Goal: Task Accomplishment & Management: Manage account settings

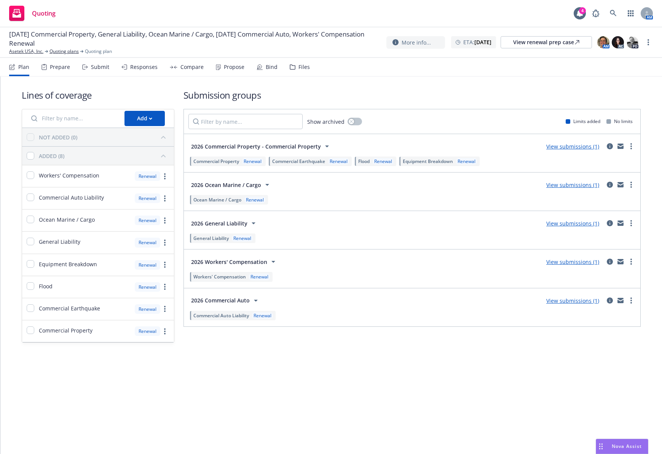
click at [252, 364] on div "Lines of coverage Add NOT ADDED (0) ADDED (8) Workers' Compensation Renewal Com…" at bounding box center [331, 227] width 662 height 300
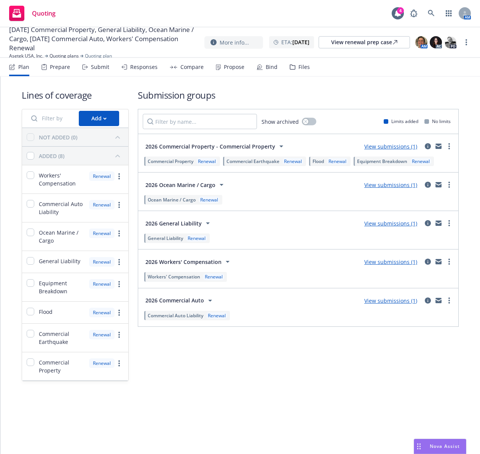
click at [74, 407] on div "Lines of coverage Add NOT ADDED (0) ADDED (8) Workers' Compensation Renewal Com…" at bounding box center [240, 246] width 480 height 338
click at [103, 65] on div "Submit" at bounding box center [100, 67] width 18 height 6
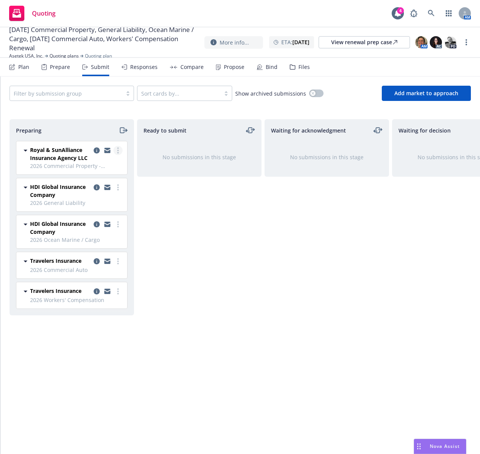
click at [117, 151] on icon "more" at bounding box center [118, 150] width 2 height 6
click at [114, 161] on link "Complete preparation" at bounding box center [84, 165] width 76 height 15
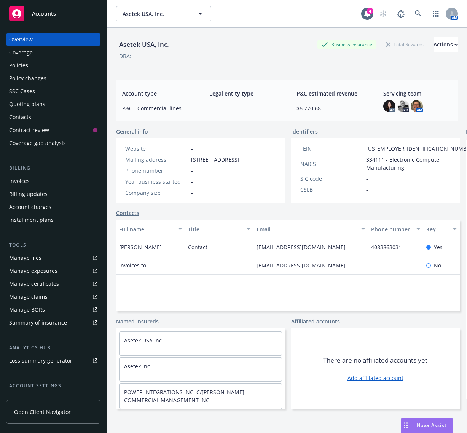
click at [48, 54] on div "Policies" at bounding box center [53, 65] width 88 height 12
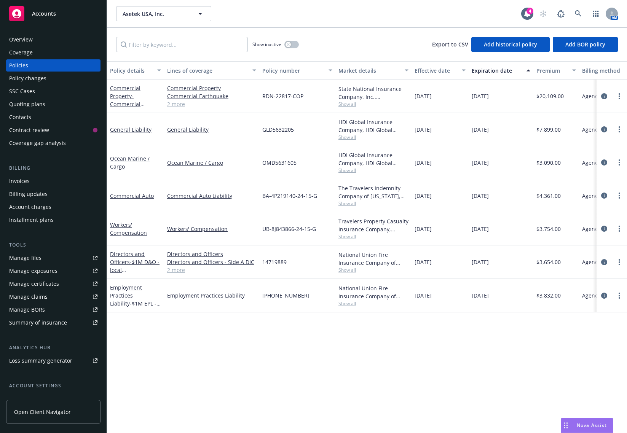
click at [216, 54] on span "Show all" at bounding box center [373, 104] width 70 height 6
click at [216, 54] on div "Policy details Lines of coverage Policy number Market details Effective date Ex…" at bounding box center [367, 244] width 520 height 366
click at [216, 54] on span "Show all" at bounding box center [373, 137] width 70 height 6
click at [216, 54] on div "Policy details Lines of coverage Policy number Market details Effective date Ex…" at bounding box center [367, 244] width 520 height 366
click at [216, 54] on span "Show all" at bounding box center [373, 170] width 70 height 6
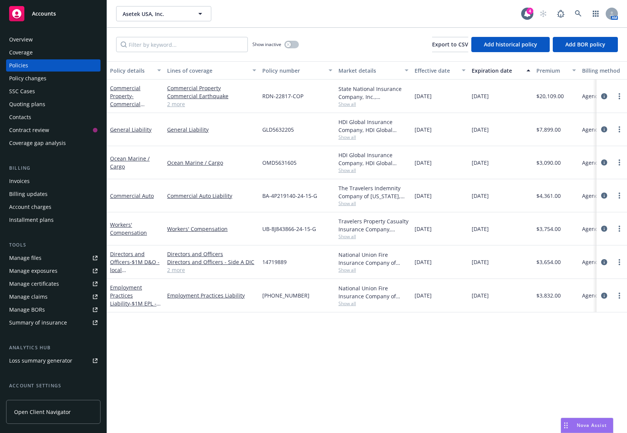
click at [216, 54] on div "Policy details Lines of coverage Policy number Market details Effective date Ex…" at bounding box center [367, 244] width 520 height 366
click at [216, 54] on span "Show all" at bounding box center [373, 203] width 70 height 6
click at [216, 54] on div "Policy details Lines of coverage Policy number Market details Effective date Ex…" at bounding box center [367, 244] width 520 height 366
click at [216, 54] on span "Show all" at bounding box center [373, 236] width 70 height 6
click at [216, 54] on div "Policy details Lines of coverage Policy number Market details Effective date Ex…" at bounding box center [367, 244] width 520 height 366
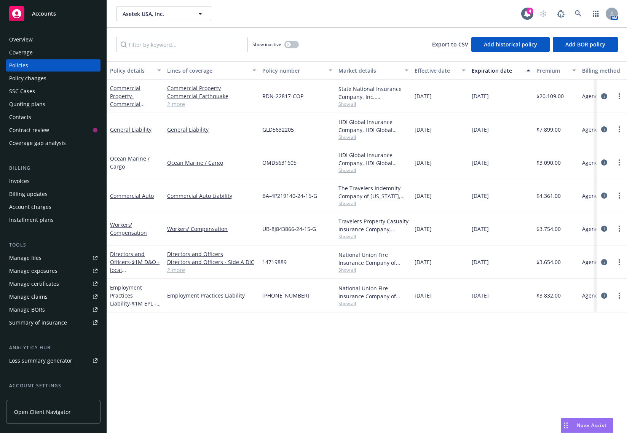
click at [216, 54] on span "Show all" at bounding box center [373, 270] width 70 height 6
click at [216, 54] on div "Policy details Lines of coverage Policy number Market details Effective date Ex…" at bounding box center [367, 244] width 520 height 366
click at [216, 54] on icon "circleInformation" at bounding box center [604, 96] width 6 height 6
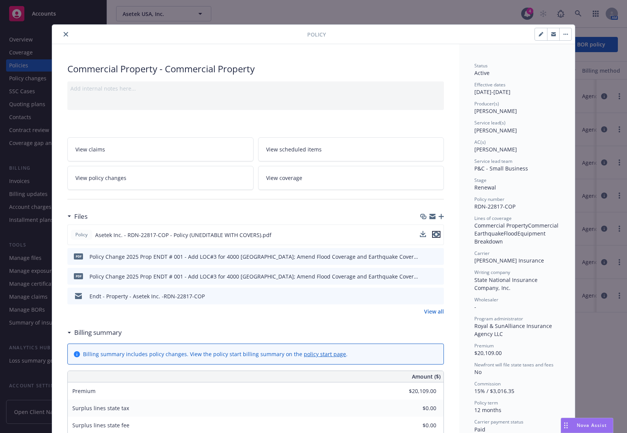
click at [216, 54] on icon "preview file" at bounding box center [436, 234] width 7 height 5
click at [65, 35] on button "close" at bounding box center [65, 34] width 9 height 9
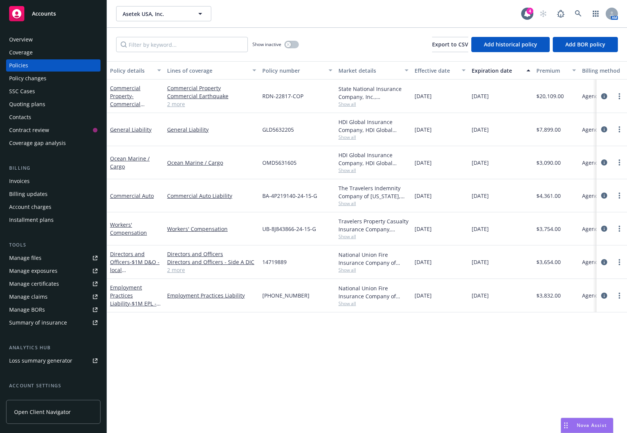
click at [216, 54] on span "GLD5632205" at bounding box center [278, 130] width 32 height 8
copy span "GLD5632205"
click at [216, 54] on div "Policy details Lines of coverage Policy number Market details Effective date Ex…" at bounding box center [367, 247] width 520 height 372
click at [216, 54] on span "OMD5631605" at bounding box center [279, 163] width 34 height 8
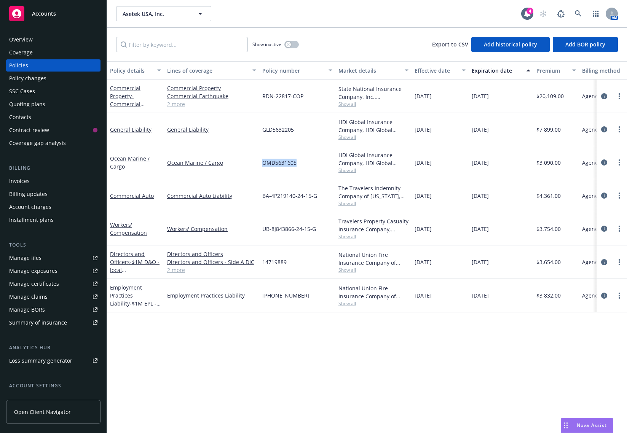
click at [216, 54] on span "OMD5631605" at bounding box center [279, 163] width 34 height 8
copy span "OMD5631605"
drag, startPoint x: 319, startPoint y: 196, endPoint x: 262, endPoint y: 197, distance: 56.3
click at [216, 54] on div "BA-4P219140-24-15-G" at bounding box center [297, 195] width 76 height 33
copy span "BA-4P219140-24-15-G"
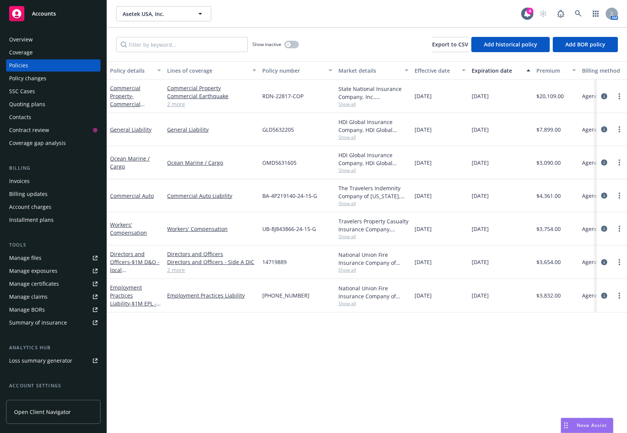
click at [216, 54] on div "Show inactive Export to CSV Add historical policy Add BOR policy" at bounding box center [367, 44] width 520 height 33
drag, startPoint x: 302, startPoint y: 196, endPoint x: 259, endPoint y: 197, distance: 42.7
click at [216, 54] on div "BA-4P219140-24-15-G" at bounding box center [297, 195] width 76 height 33
copy span "BA-4P219140-24-15-G"
click at [216, 54] on span "UB-8J843866-24-15-G" at bounding box center [289, 229] width 54 height 8
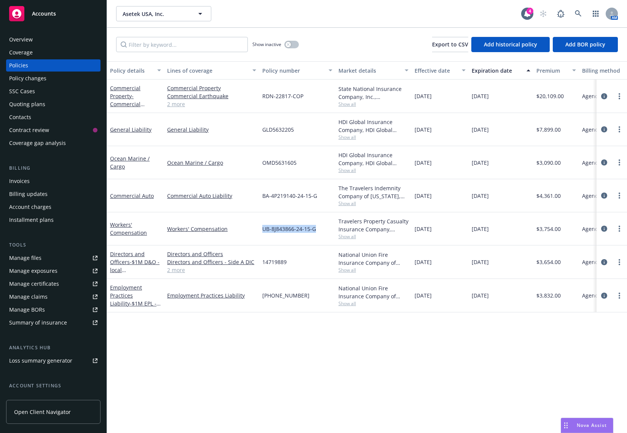
drag, startPoint x: 315, startPoint y: 232, endPoint x: 263, endPoint y: 230, distance: 51.8
click at [216, 54] on span "UB-8J843866-24-15-G" at bounding box center [289, 229] width 54 height 8
copy span "UB-8J843866-24-15-G"
click at [216, 6] on div "Asetek USA, Inc. Asetek USA, Inc. 4 AM" at bounding box center [367, 13] width 520 height 27
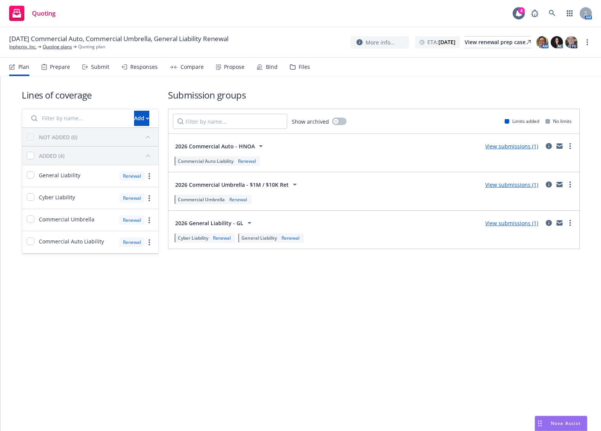
click at [91, 69] on div "Submit" at bounding box center [100, 67] width 18 height 6
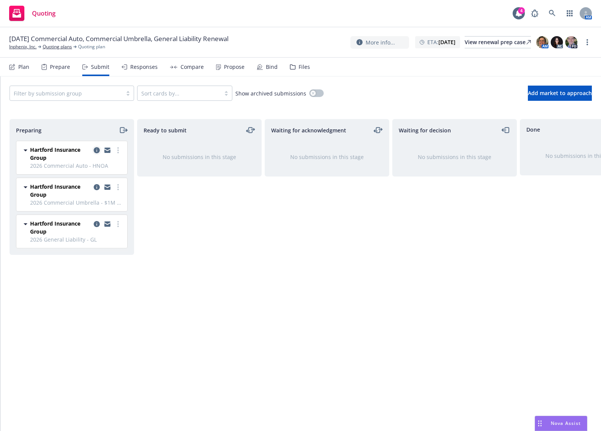
click at [97, 148] on icon "copy logging email" at bounding box center [97, 150] width 6 height 6
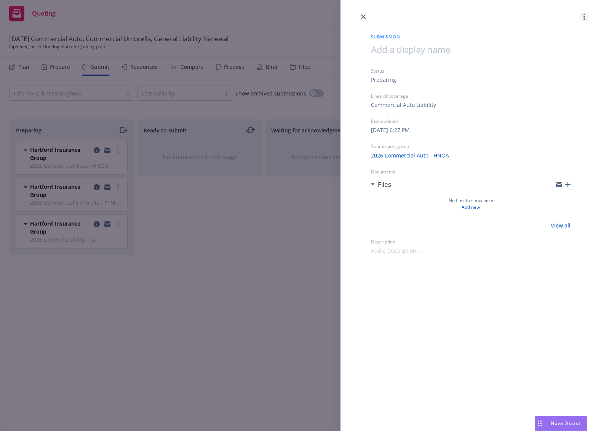
click at [480, 16] on link "more" at bounding box center [583, 16] width 9 height 9
click at [480, 50] on span "Archive submission" at bounding box center [554, 50] width 68 height 7
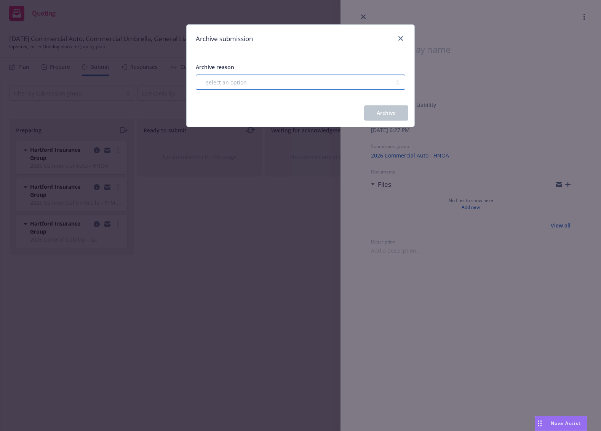
click at [262, 85] on select "-- select an option -- Carrier unresponsive Client decided not to proceed with …" at bounding box center [300, 82] width 209 height 15
select select "OTHER"
click at [196, 75] on select "-- select an option -- Carrier unresponsive Client decided not to proceed with …" at bounding box center [300, 82] width 209 height 15
click at [378, 109] on button "Archive" at bounding box center [386, 112] width 44 height 15
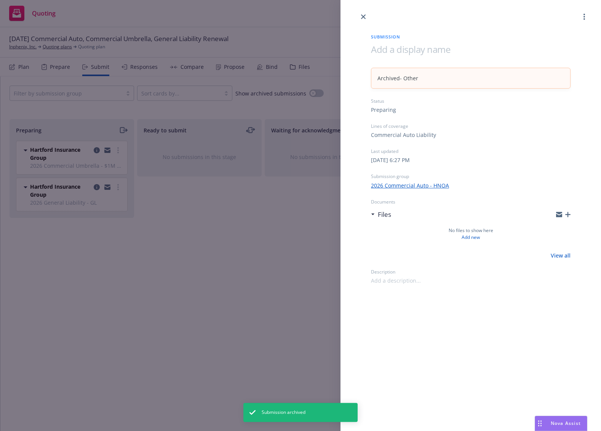
click at [96, 148] on div "Submission Archived - Other Status Preparing Lines of coverage Commercial Auto …" at bounding box center [300, 215] width 601 height 431
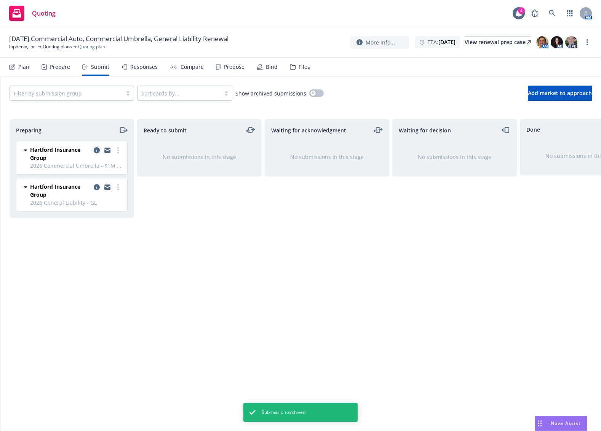
click at [97, 151] on icon "copy logging email" at bounding box center [97, 150] width 6 height 6
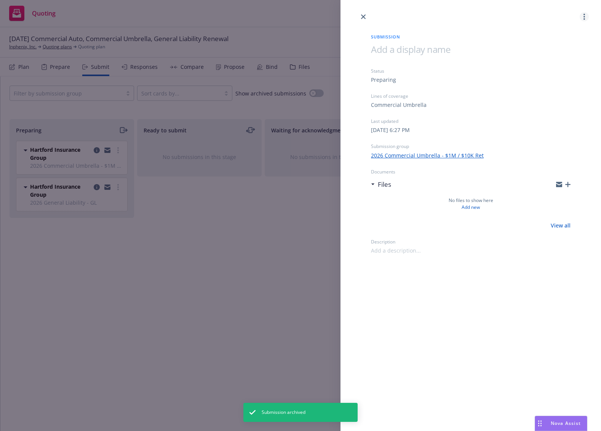
click at [480, 19] on link "more" at bounding box center [583, 16] width 9 height 9
click at [480, 53] on span "Archive submission" at bounding box center [554, 50] width 68 height 7
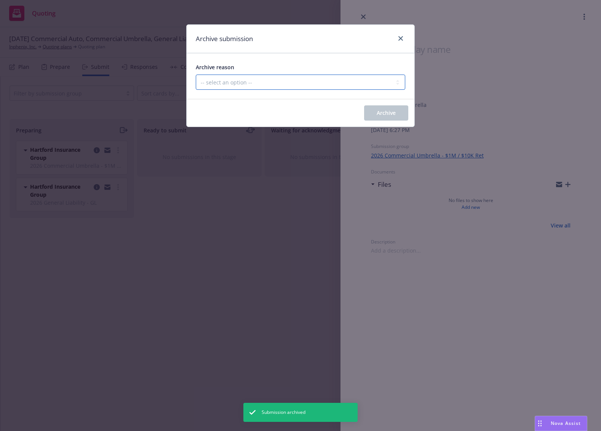
drag, startPoint x: 328, startPoint y: 85, endPoint x: 327, endPoint y: 89, distance: 4.9
click at [328, 85] on select "-- select an option -- Carrier unresponsive Client decided not to proceed with …" at bounding box center [300, 82] width 209 height 15
select select "OTHER"
click at [196, 75] on select "-- select an option -- Carrier unresponsive Client decided not to proceed with …" at bounding box center [300, 82] width 209 height 15
click at [383, 114] on span "Archive" at bounding box center [385, 112] width 19 height 7
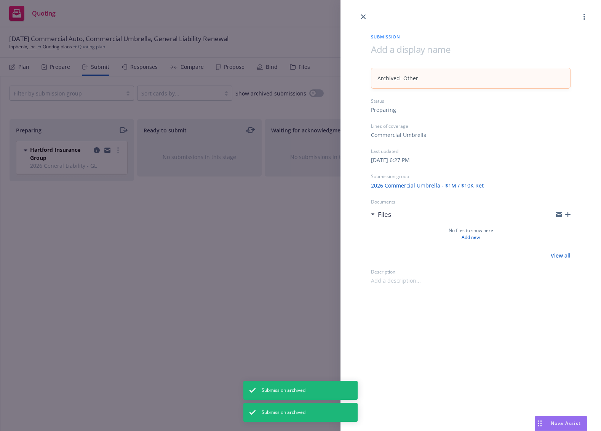
click at [98, 154] on div "Submission Archived - Other Status Preparing Lines of coverage Commercial Umbre…" at bounding box center [300, 215] width 601 height 431
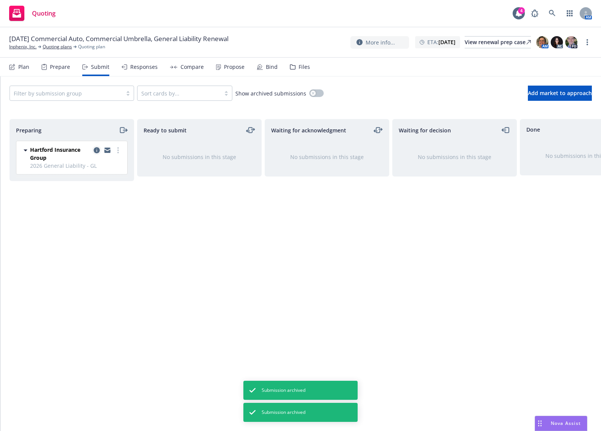
click at [97, 149] on icon "copy logging email" at bounding box center [97, 150] width 6 height 6
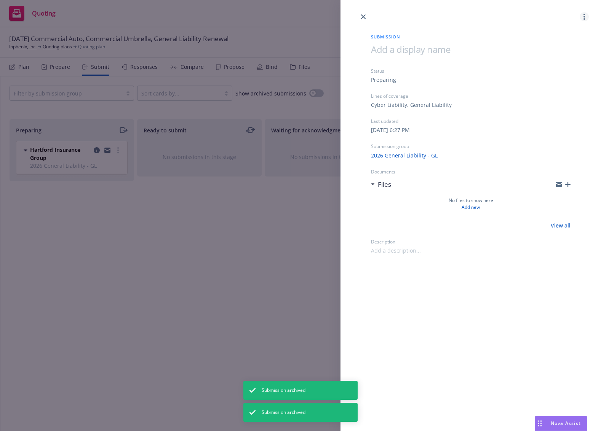
click at [480, 15] on link "more" at bounding box center [583, 16] width 9 height 9
click at [480, 49] on span "Archive submission" at bounding box center [554, 50] width 68 height 7
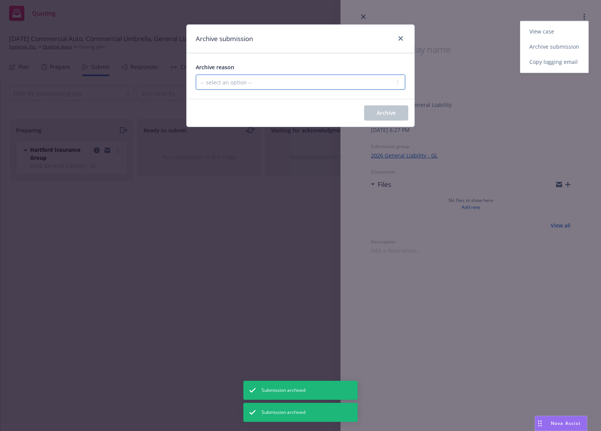
click at [244, 86] on select "-- select an option -- Carrier unresponsive Client decided not to proceed with …" at bounding box center [300, 82] width 209 height 15
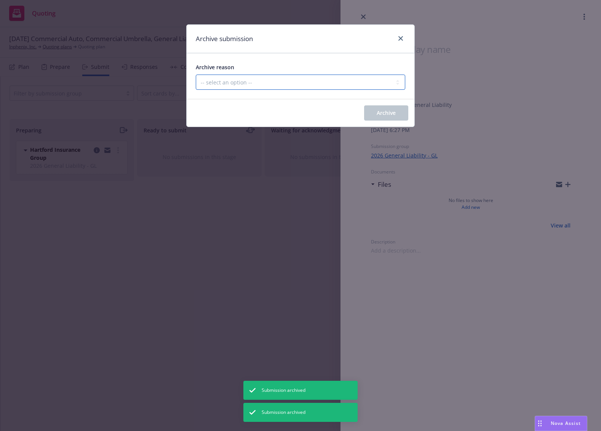
select select "OTHER"
click at [196, 75] on select "-- select an option -- Carrier unresponsive Client decided not to proceed with …" at bounding box center [300, 82] width 209 height 15
click at [389, 113] on span "Archive" at bounding box center [385, 112] width 19 height 7
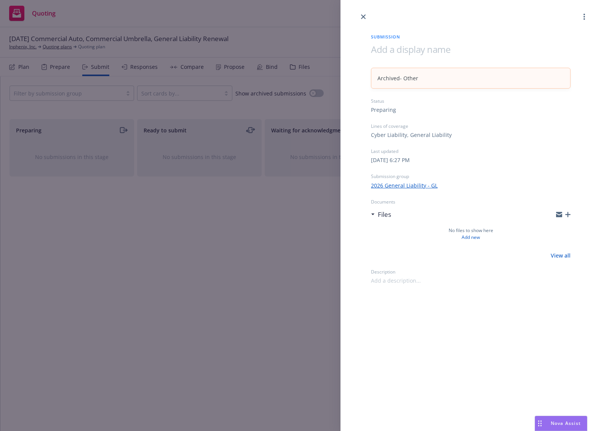
click at [236, 234] on div "Submission Archived - Other Status Preparing Lines of coverage Cyber Liability,…" at bounding box center [300, 215] width 601 height 431
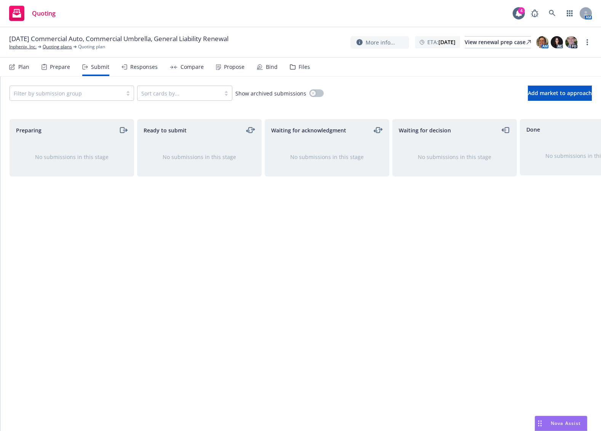
click at [27, 66] on div "Plan" at bounding box center [23, 67] width 11 height 6
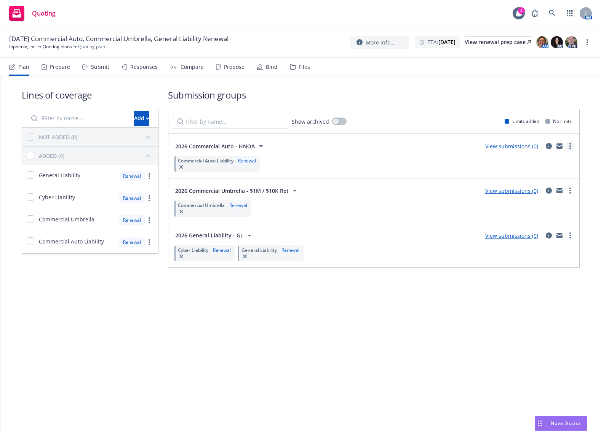
click at [480, 145] on link "more" at bounding box center [569, 146] width 9 height 9
click at [480, 228] on link "Archive" at bounding box center [534, 225] width 80 height 15
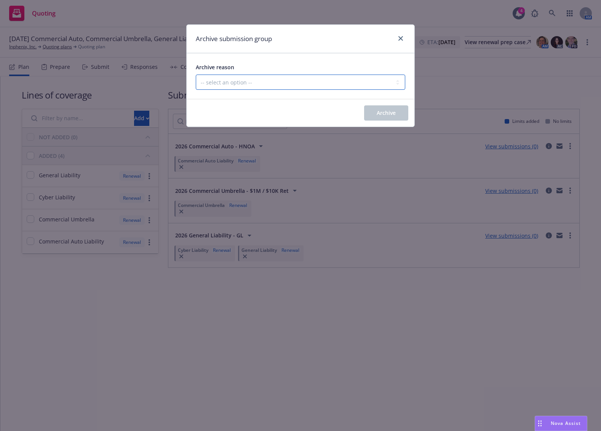
click at [324, 87] on select "-- select an option -- Customer no longer needs this coverage Duplicate Histori…" at bounding box center [300, 82] width 209 height 15
select select "POLICY_WILL_BE_AUTO_RENEWED"
click at [196, 75] on select "-- select an option -- Customer no longer needs this coverage Duplicate Histori…" at bounding box center [300, 82] width 209 height 15
drag, startPoint x: 393, startPoint y: 111, endPoint x: 397, endPoint y: 113, distance: 4.6
click at [393, 110] on span "Archive" at bounding box center [385, 112] width 19 height 7
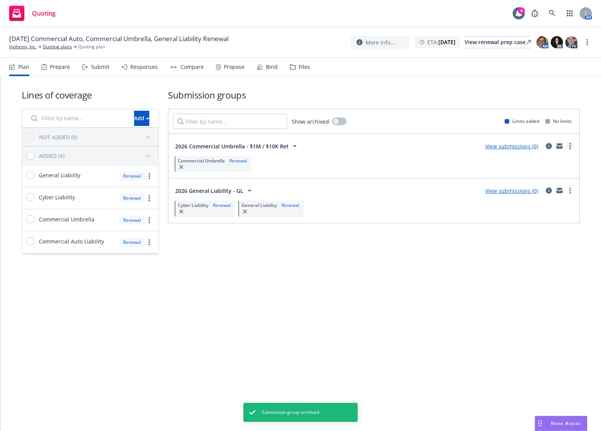
click at [480, 147] on link "more" at bounding box center [569, 146] width 9 height 9
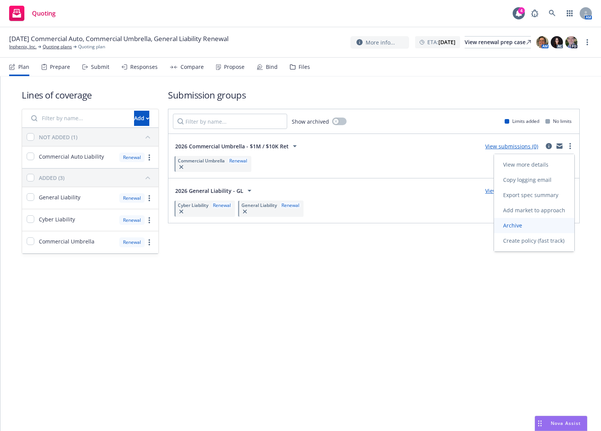
click at [480, 223] on span "Archive" at bounding box center [512, 225] width 37 height 7
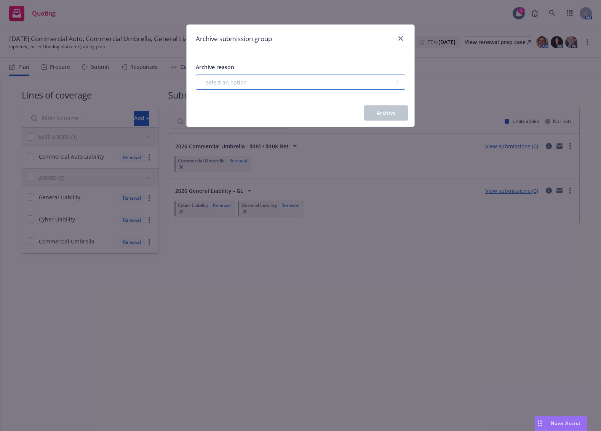
click at [362, 85] on select "-- select an option -- Customer no longer needs this coverage Duplicate Histori…" at bounding box center [300, 82] width 209 height 15
select select "POLICY_WILL_BE_AUTO_RENEWED"
click at [196, 75] on select "-- select an option -- Customer no longer needs this coverage Duplicate Histori…" at bounding box center [300, 82] width 209 height 15
click at [389, 109] on button "Archive" at bounding box center [386, 112] width 44 height 15
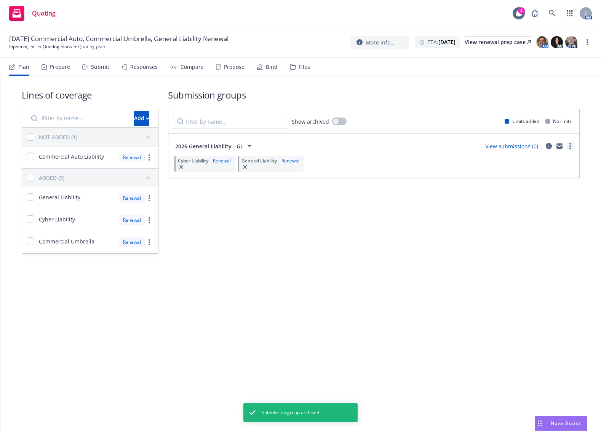
click at [480, 143] on icon "more" at bounding box center [570, 146] width 2 height 6
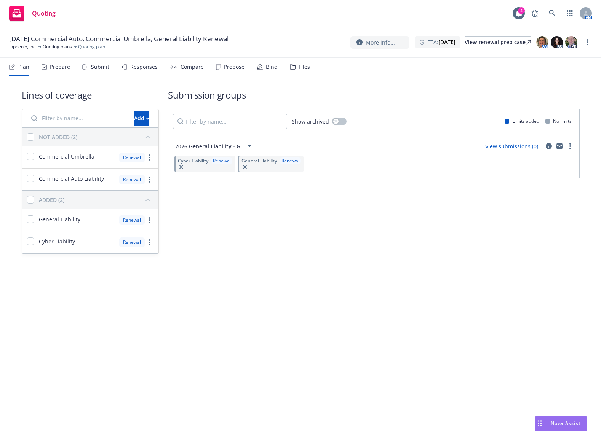
drag, startPoint x: 523, startPoint y: 224, endPoint x: 520, endPoint y: 219, distance: 5.3
click at [480, 224] on span "Archive" at bounding box center [512, 225] width 37 height 7
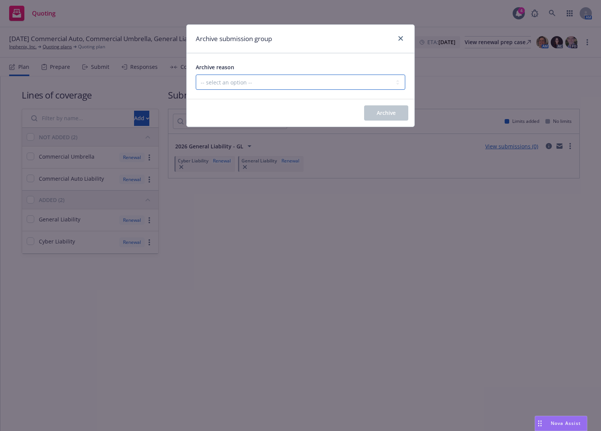
click at [381, 89] on select "-- select an option -- Customer no longer needs this coverage Duplicate Histori…" at bounding box center [300, 82] width 209 height 15
select select "POLICY_WILL_BE_AUTO_RENEWED"
click at [196, 75] on select "-- select an option -- Customer no longer needs this coverage Duplicate Histori…" at bounding box center [300, 82] width 209 height 15
click at [395, 112] on span "Archive" at bounding box center [385, 112] width 19 height 7
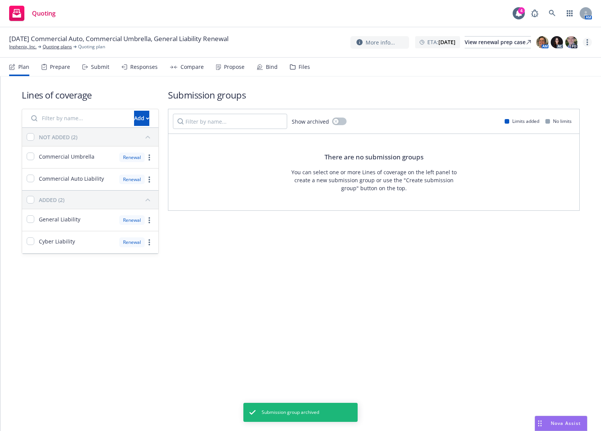
click at [480, 44] on link "more" at bounding box center [586, 42] width 9 height 9
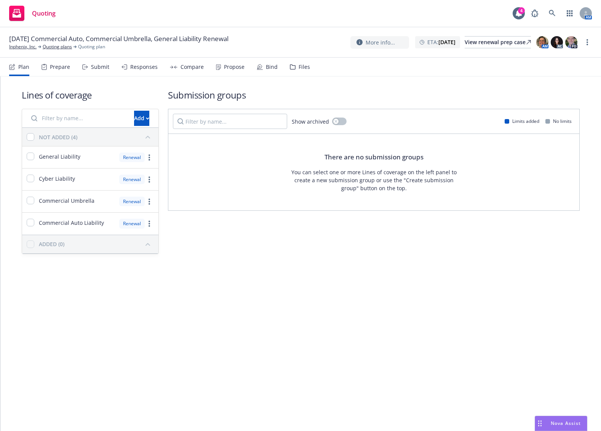
click at [480, 104] on link "Archive quoting plan" at bounding box center [548, 103] width 85 height 15
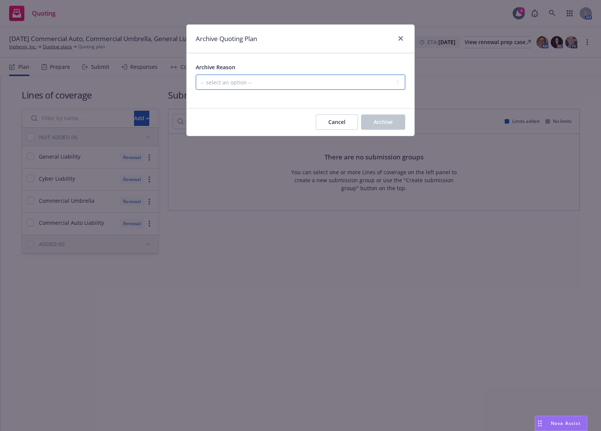
click at [391, 75] on select "-- select an option -- All policies in this renewal plan are auto-renewed Creat…" at bounding box center [300, 82] width 209 height 15
select select "ARCHIVED_RENEWAL_POLICY_AUTO_RENEWED"
click at [196, 75] on select "-- select an option -- All policies in this renewal plan are auto-renewed Creat…" at bounding box center [300, 82] width 209 height 15
click at [391, 123] on span "Archive" at bounding box center [382, 121] width 19 height 7
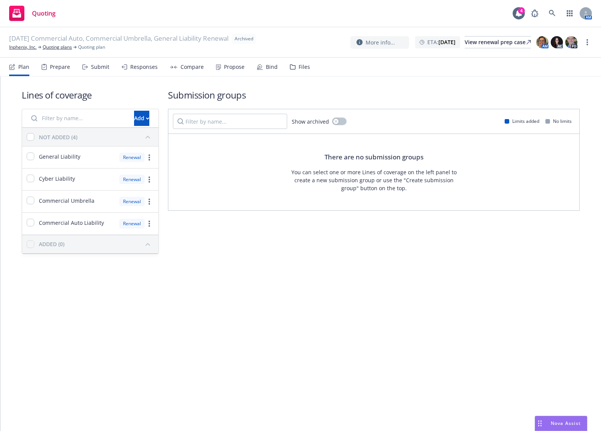
click at [338, 240] on div "Submission groups Show archived Limits added No limits There are no submission …" at bounding box center [373, 172] width 411 height 166
click at [22, 46] on link "Inphenix, Inc." at bounding box center [22, 47] width 27 height 7
